Goal: Task Accomplishment & Management: Use online tool/utility

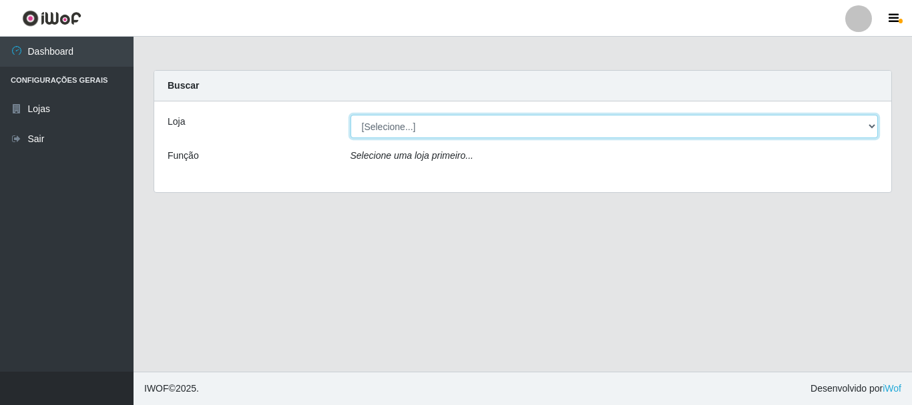
click at [870, 125] on select "[Selecione...] O Cestão - [GEOGRAPHIC_DATA]" at bounding box center [614, 126] width 528 height 23
select select "238"
click at [350, 115] on select "[Selecione...] O Cestão - [GEOGRAPHIC_DATA]" at bounding box center [614, 126] width 528 height 23
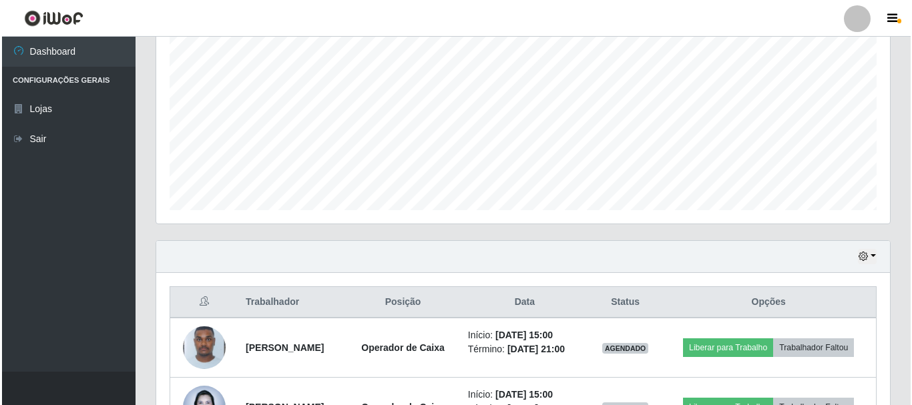
scroll to position [362, 0]
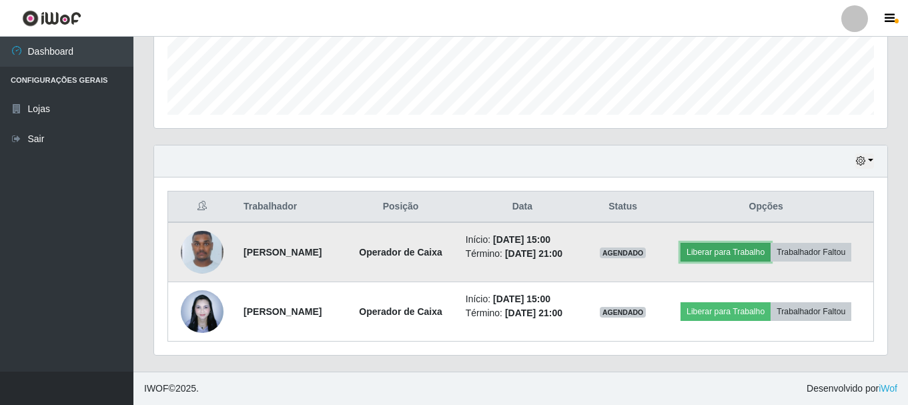
click at [726, 254] on button "Liberar para Trabalho" at bounding box center [726, 252] width 90 height 19
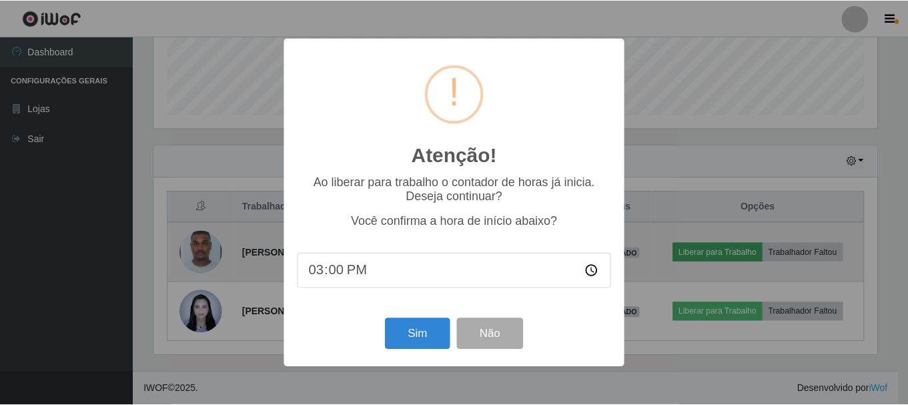
scroll to position [277, 727]
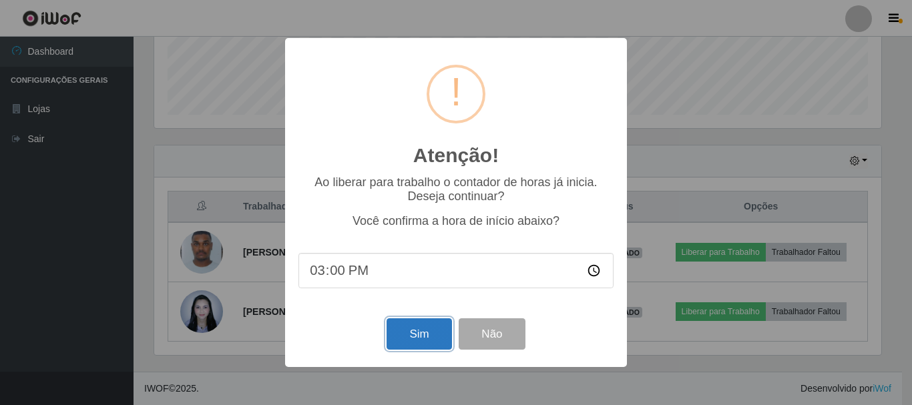
click at [437, 336] on button "Sim" at bounding box center [418, 333] width 65 height 31
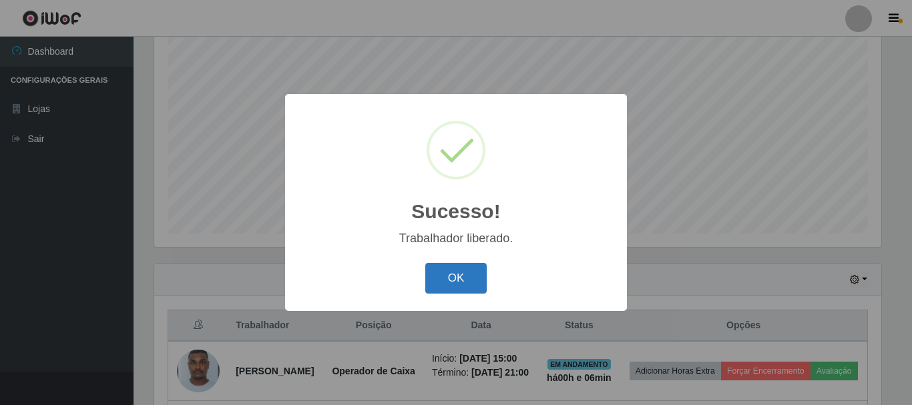
click at [466, 270] on button "OK" at bounding box center [456, 278] width 62 height 31
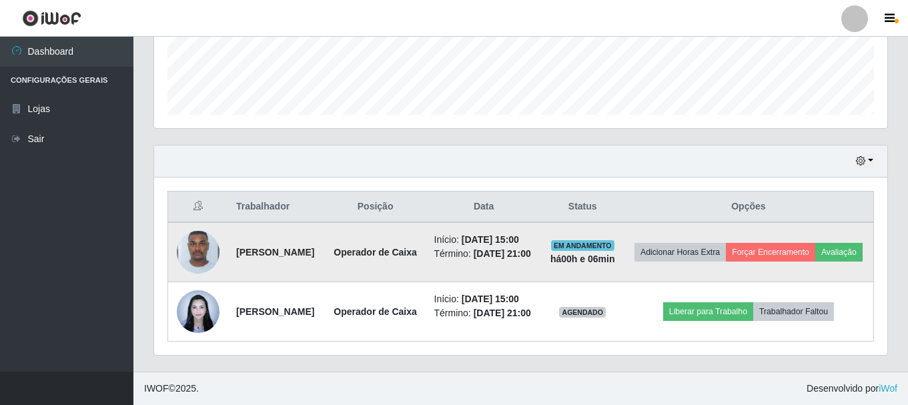
scroll to position [377, 0]
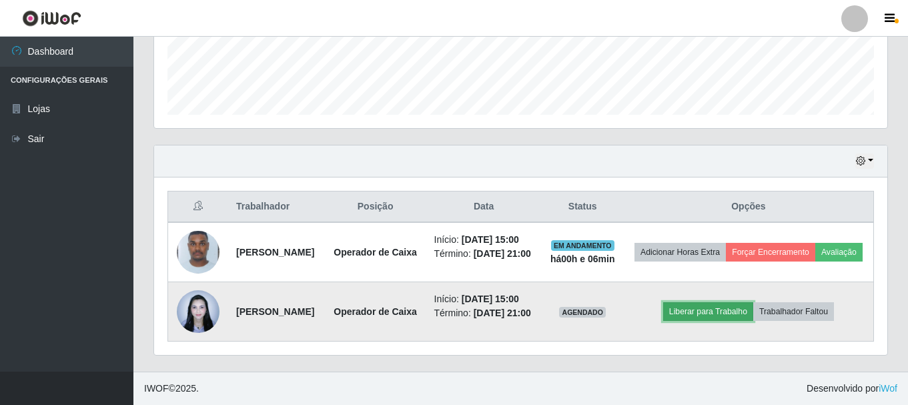
click at [711, 306] on button "Liberar para Trabalho" at bounding box center [708, 311] width 90 height 19
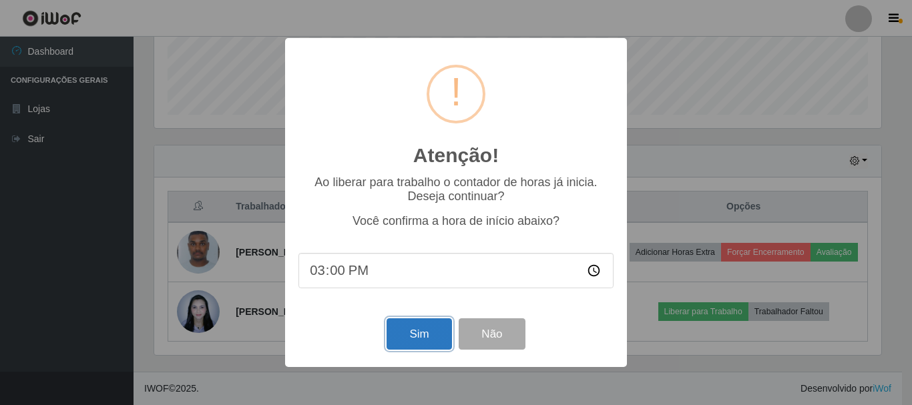
click at [430, 336] on button "Sim" at bounding box center [418, 333] width 65 height 31
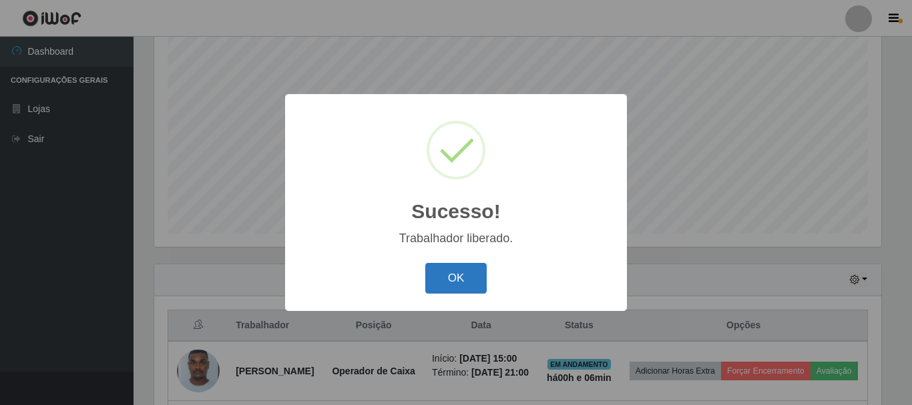
click at [473, 276] on button "OK" at bounding box center [456, 278] width 62 height 31
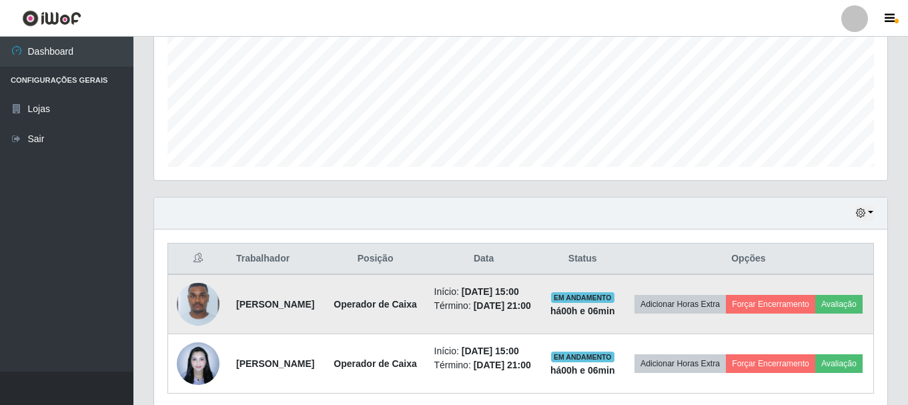
scroll to position [382, 0]
